Goal: Book appointment/travel/reservation

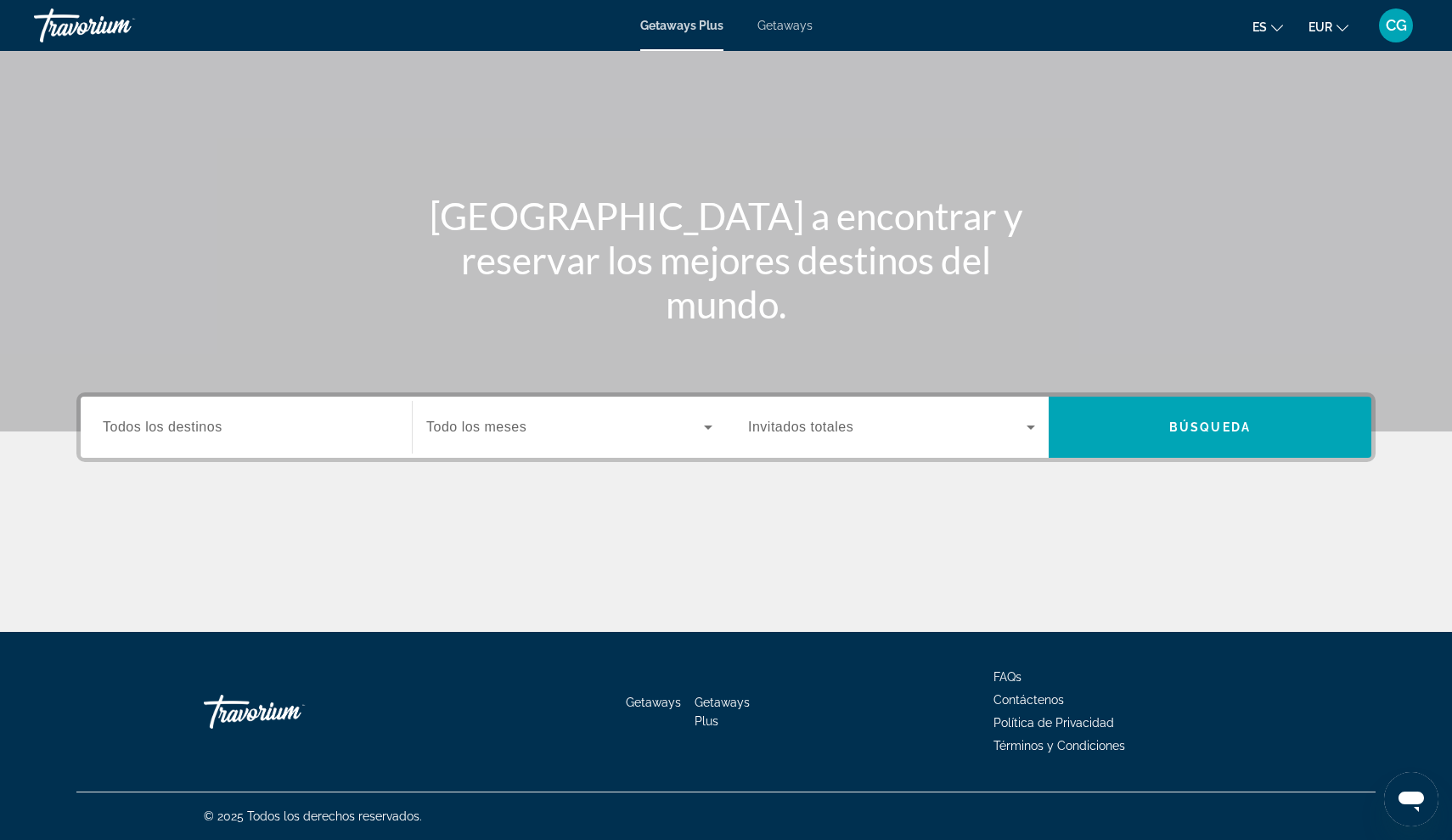
scroll to position [79, 0]
click at [686, 27] on span "Getaways Plus" at bounding box center [682, 26] width 84 height 14
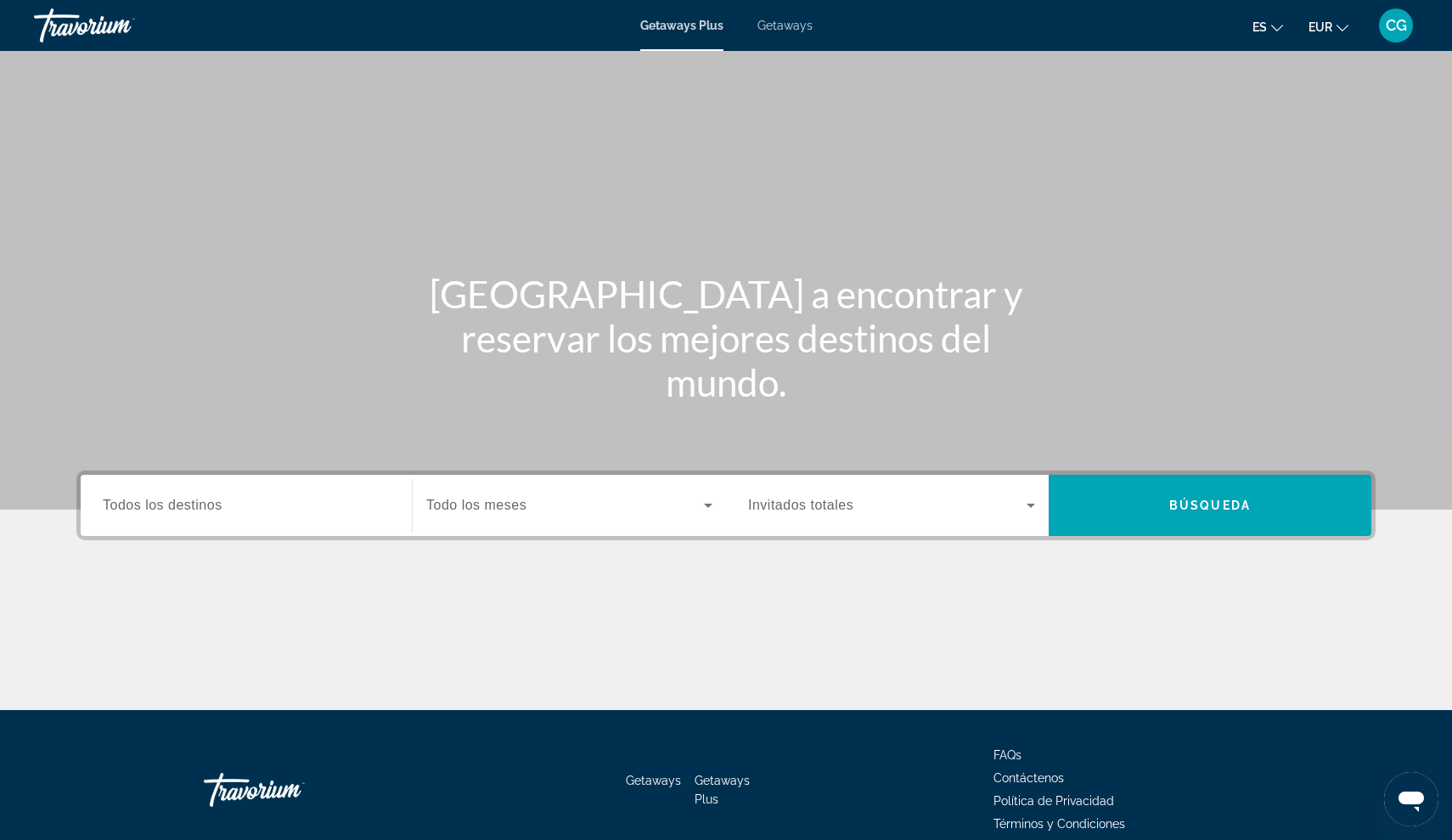
click at [145, 508] on span "Todos los destinos" at bounding box center [163, 504] width 120 height 15
click at [145, 508] on input "Destination Todos los destinos" at bounding box center [247, 506] width 287 height 21
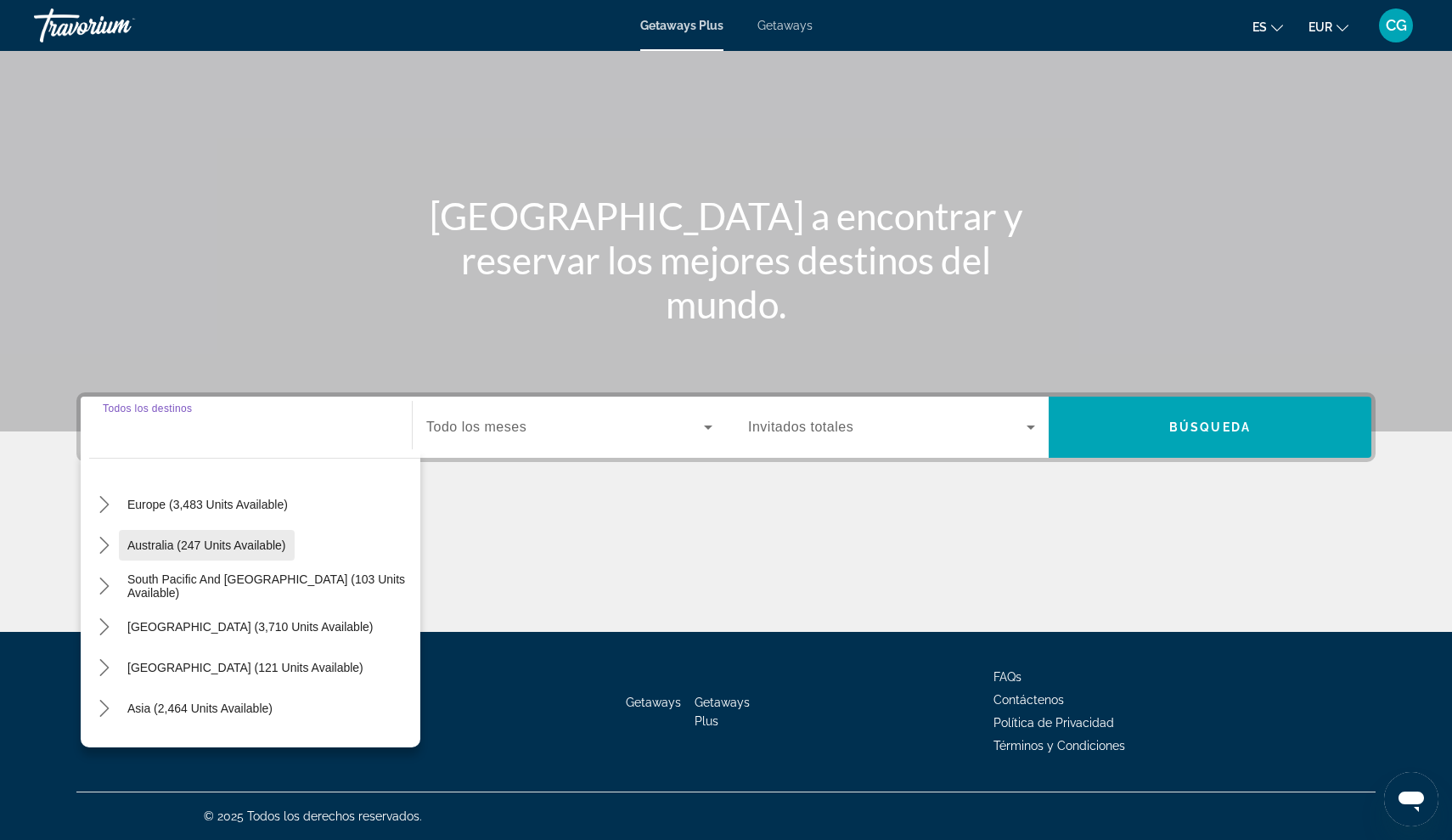
scroll to position [205, 0]
click at [150, 504] on span "Europe (3,483 units available)" at bounding box center [207, 503] width 160 height 14
type input "**********"
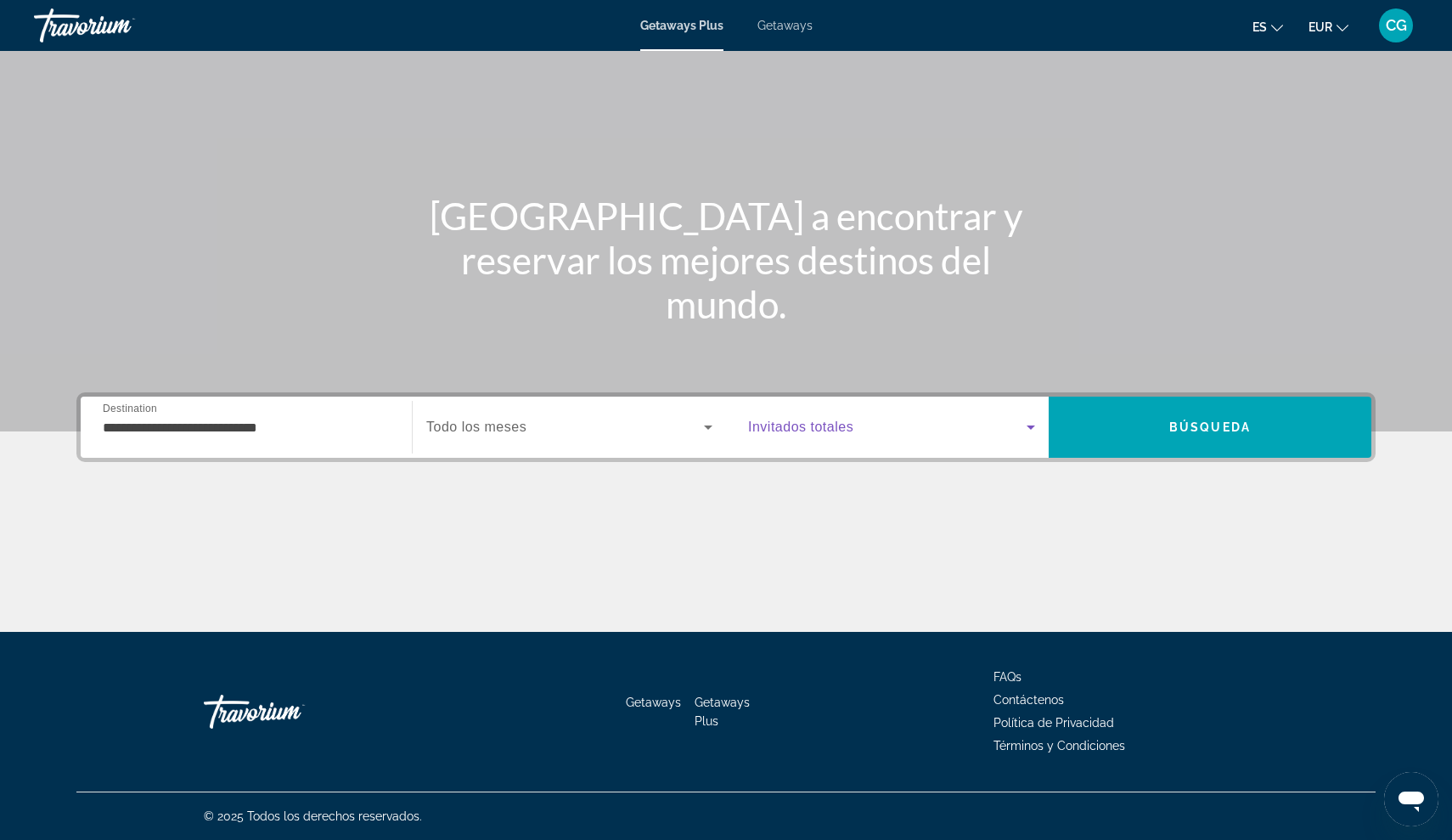
click at [1031, 424] on icon "Search widget" at bounding box center [1031, 426] width 21 height 21
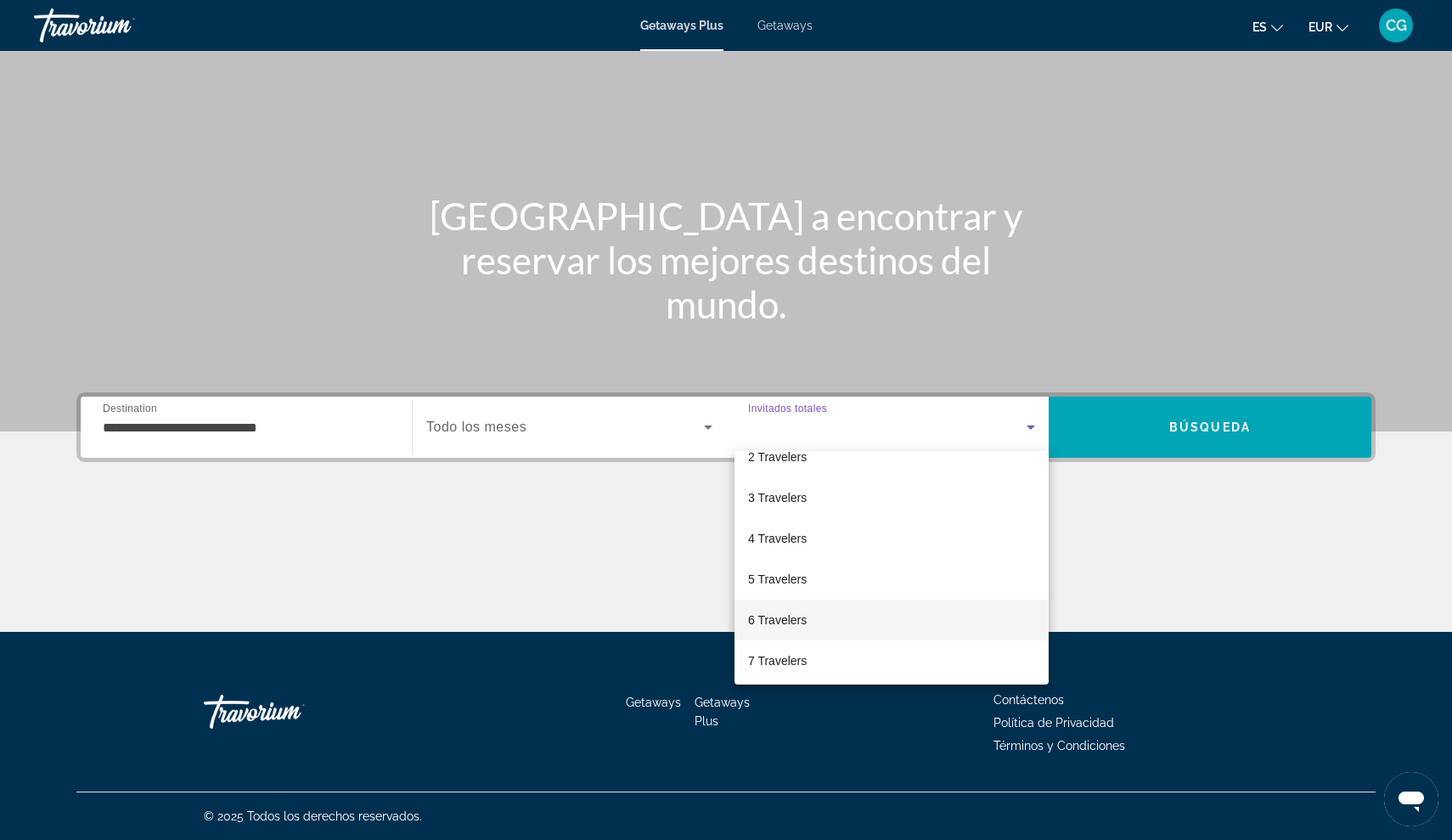
scroll to position [63, 0]
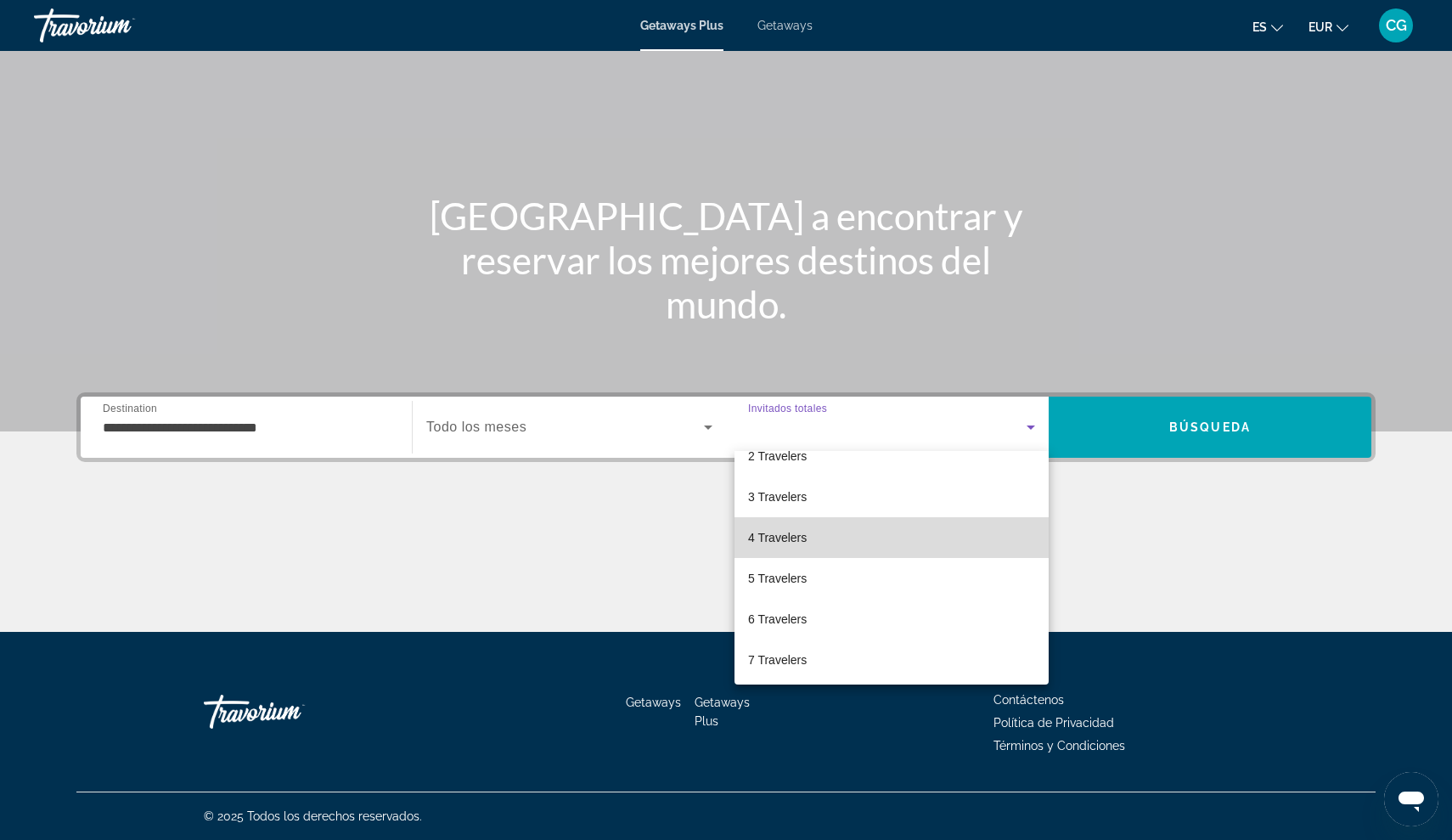
click at [791, 544] on span "4 Travelers" at bounding box center [777, 537] width 59 height 21
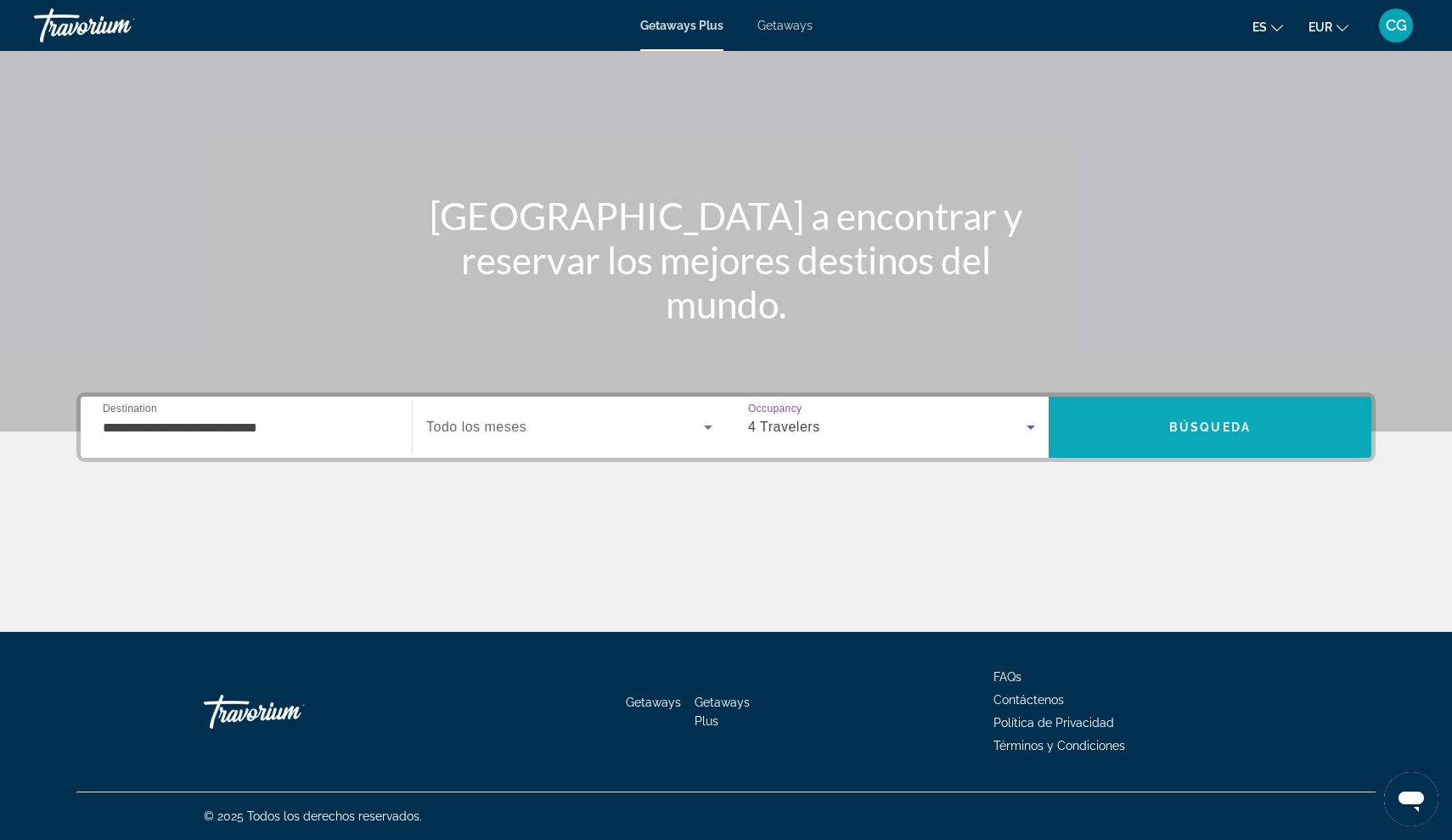
click at [1275, 424] on span "Search" at bounding box center [1209, 426] width 322 height 40
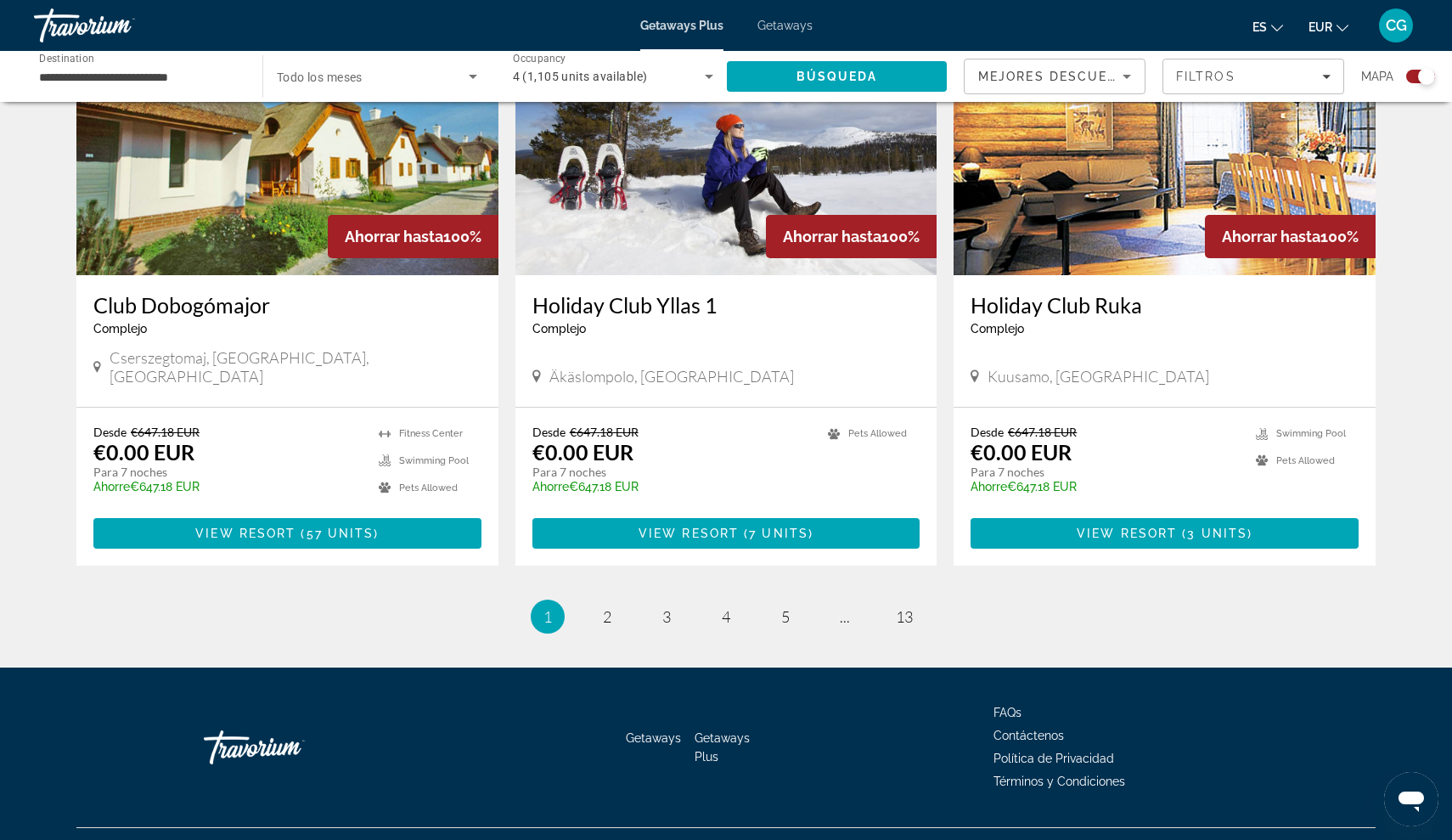
scroll to position [2460, 0]
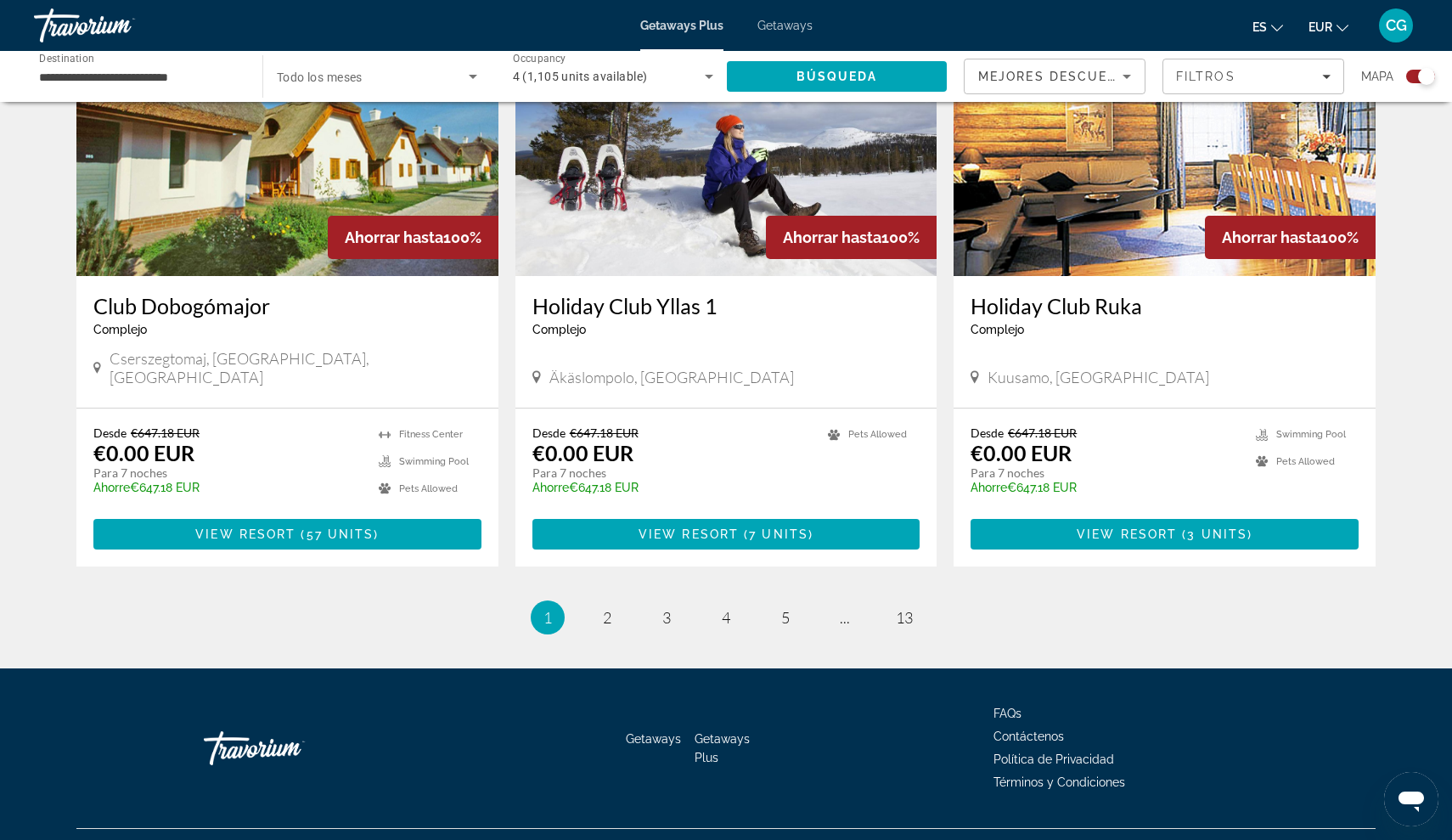
click at [591, 600] on li "page 2" at bounding box center [607, 617] width 34 height 34
click at [609, 608] on span "2" at bounding box center [607, 617] width 9 height 19
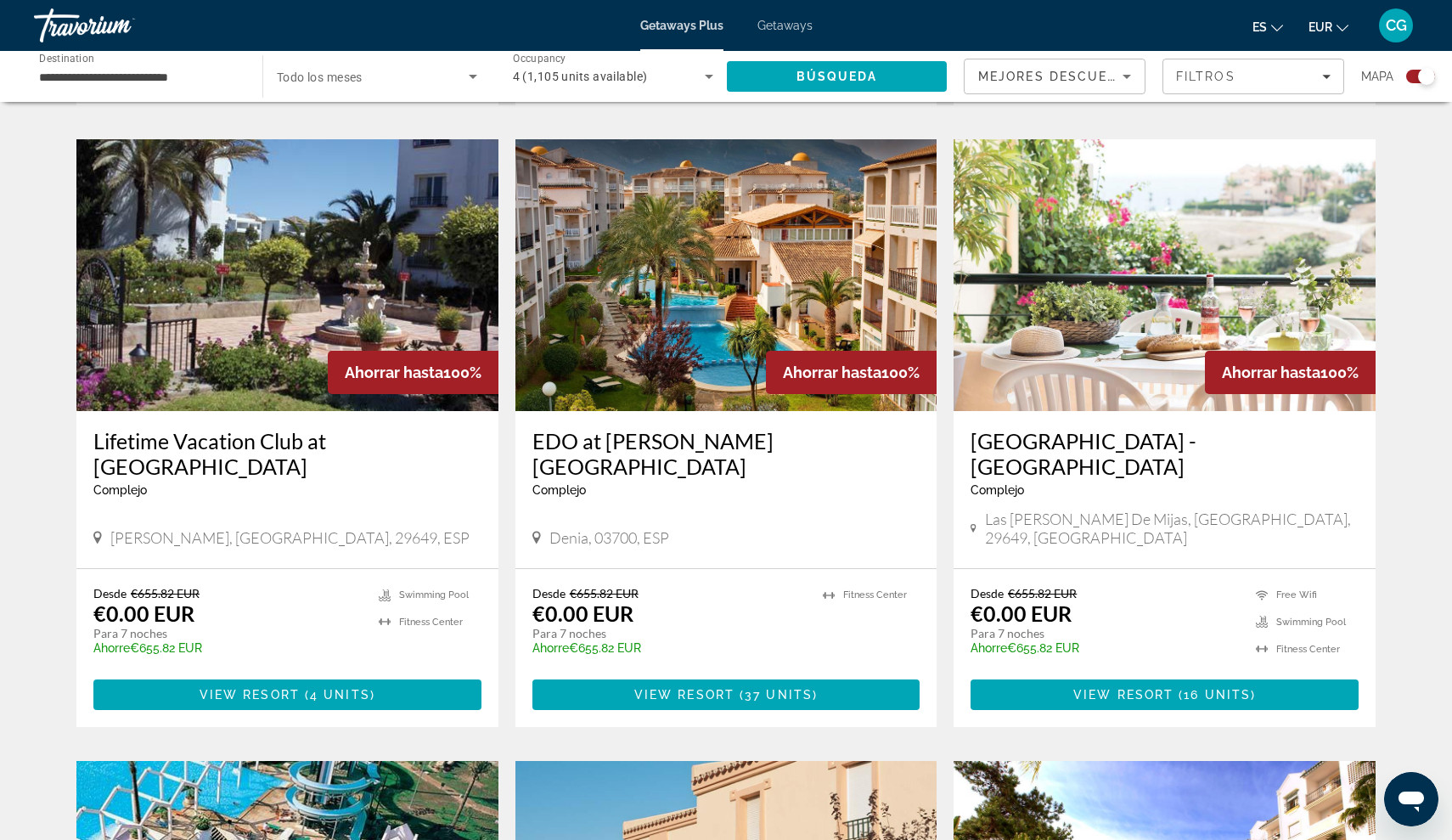
scroll to position [1153, 0]
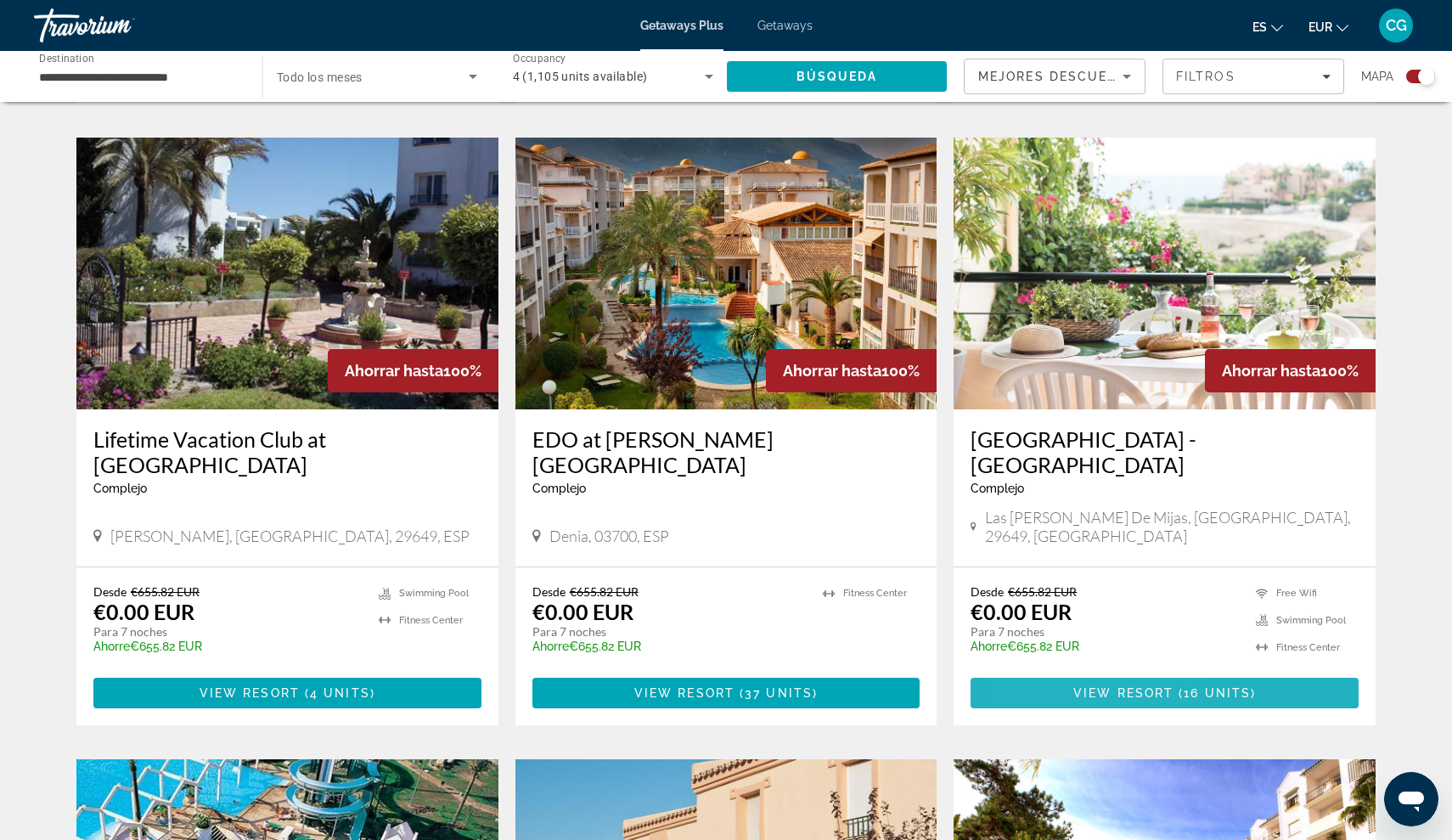
click at [1066, 673] on span "Main content" at bounding box center [1164, 693] width 388 height 40
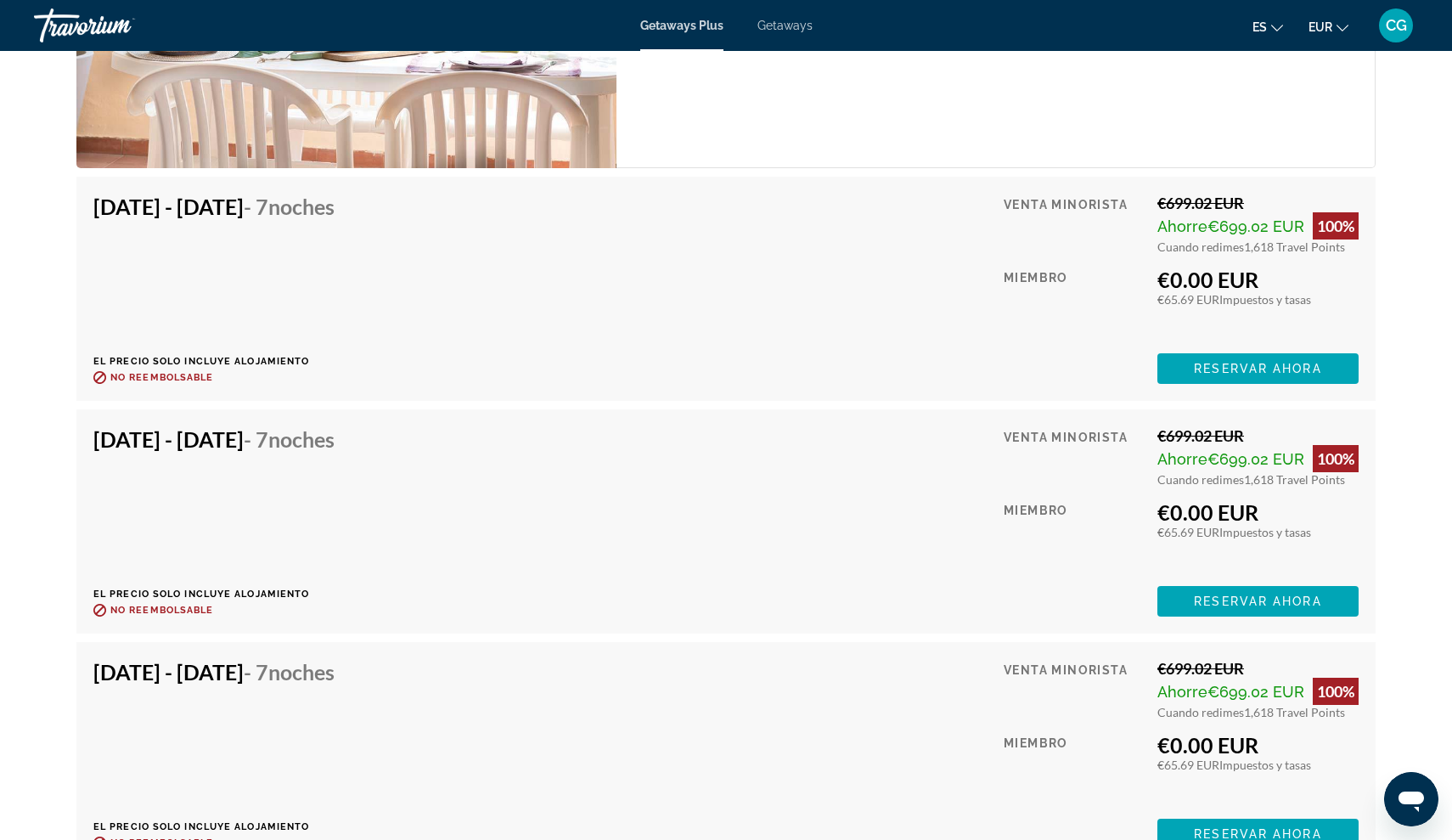
scroll to position [4745, 0]
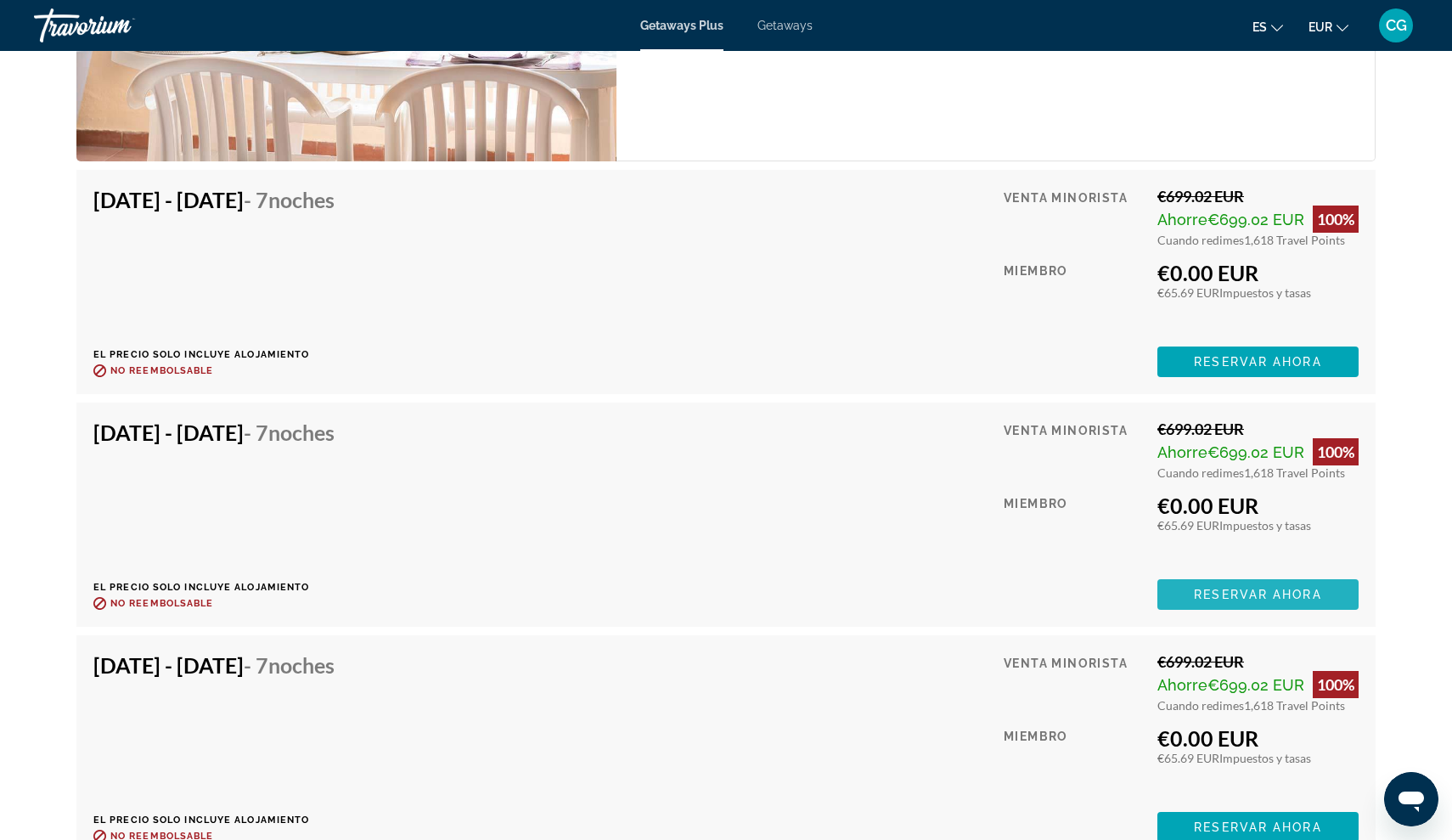
click at [1236, 588] on span "Reservar ahora" at bounding box center [1257, 594] width 128 height 14
